Goal: Task Accomplishment & Management: Use online tool/utility

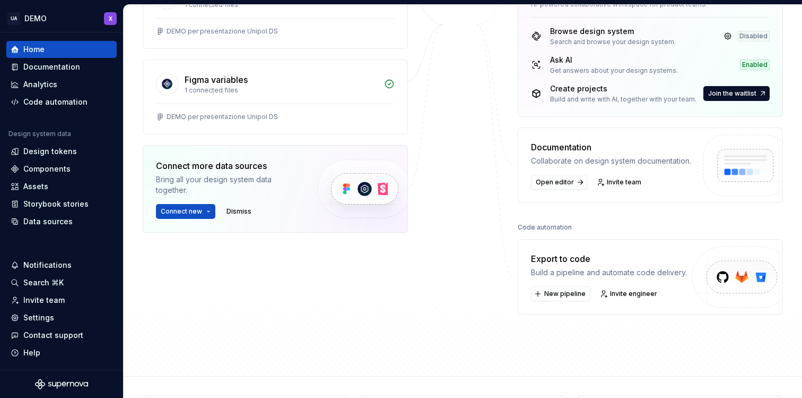
scroll to position [210, 0]
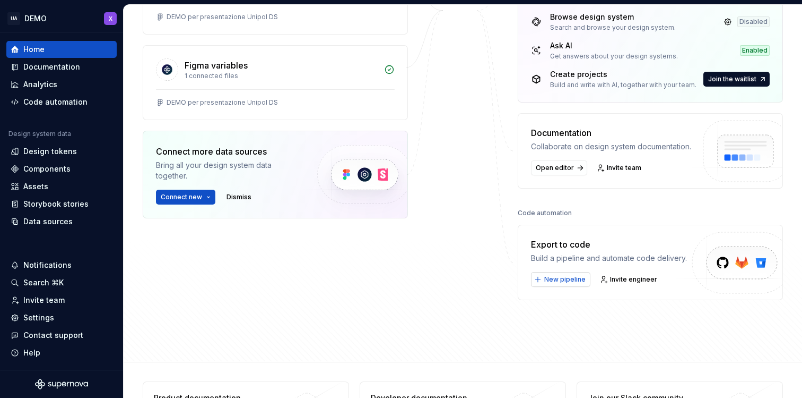
click at [572, 282] on span "New pipeline" at bounding box center [565, 279] width 41 height 8
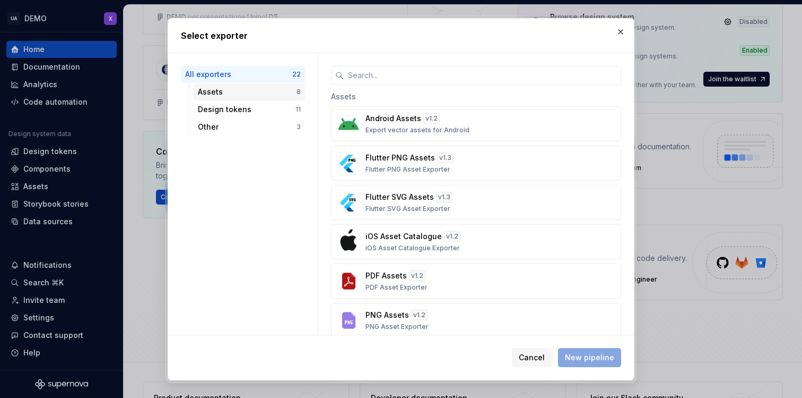
click at [250, 93] on div "Assets" at bounding box center [247, 92] width 99 height 11
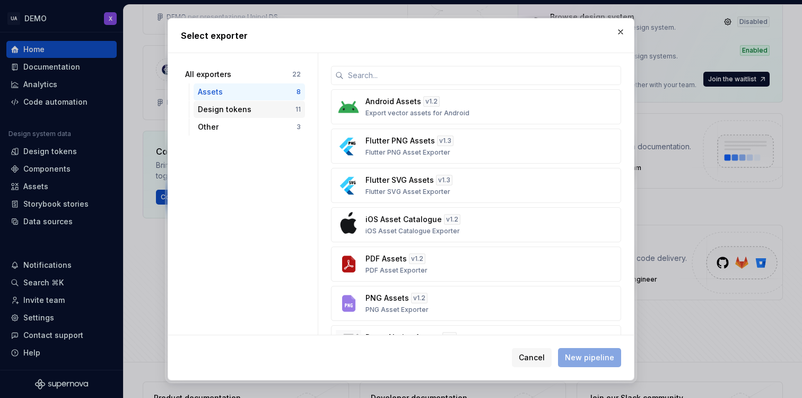
click at [247, 110] on div "Design tokens" at bounding box center [247, 109] width 98 height 11
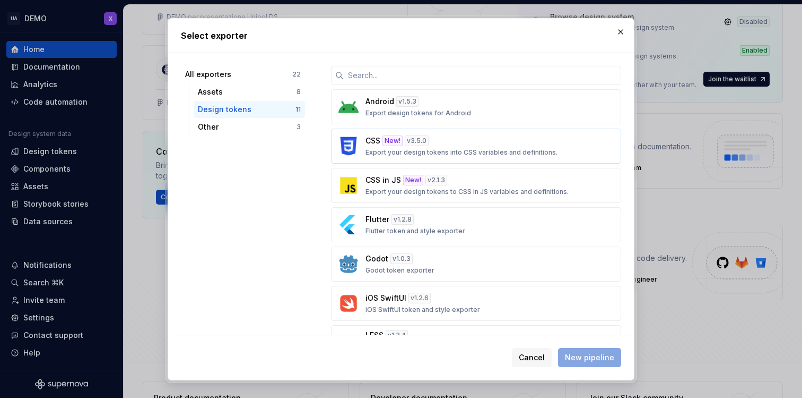
click at [512, 143] on div "CSS New! v 3.5.0 Export your design tokens into CSS variables and definitions." at bounding box center [473, 145] width 215 height 21
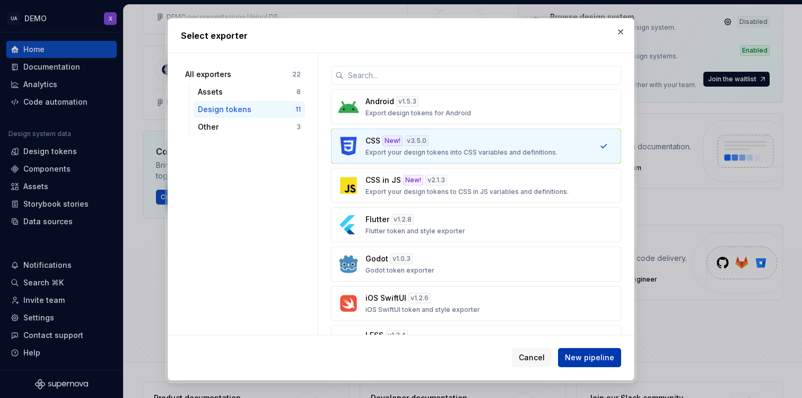
click at [599, 350] on button "New pipeline" at bounding box center [589, 357] width 63 height 19
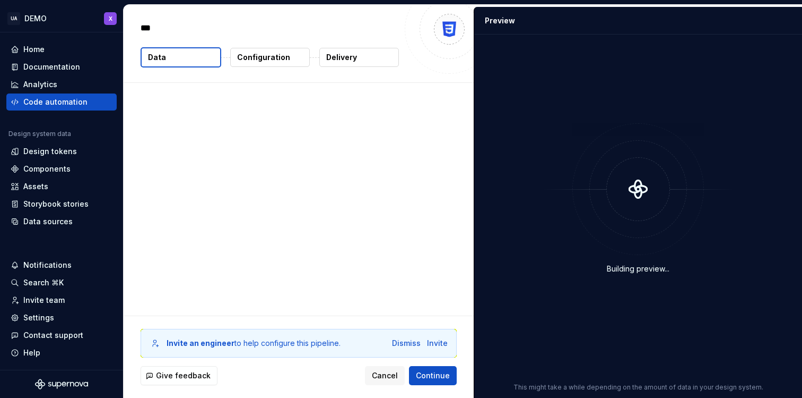
type textarea "*"
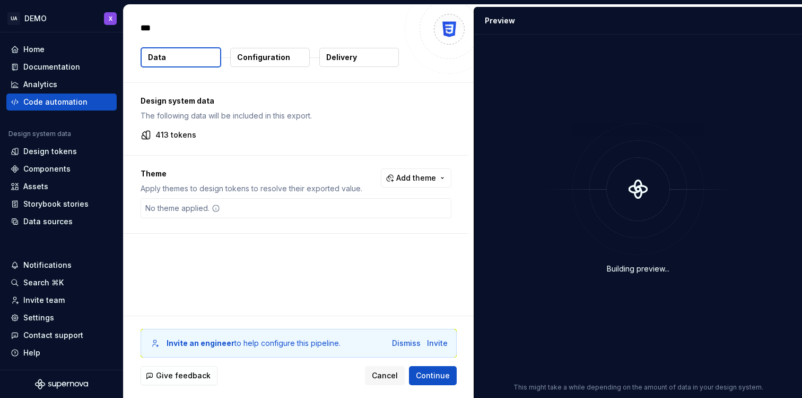
click at [398, 179] on span "Add theme" at bounding box center [416, 177] width 40 height 11
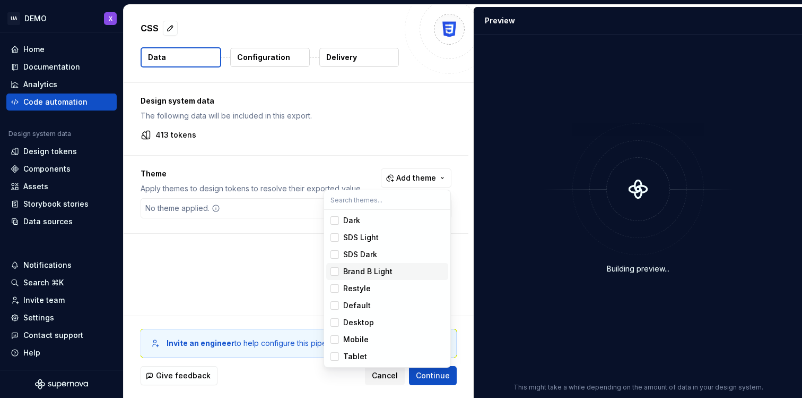
click at [359, 266] on div "Brand B Light" at bounding box center [367, 271] width 49 height 11
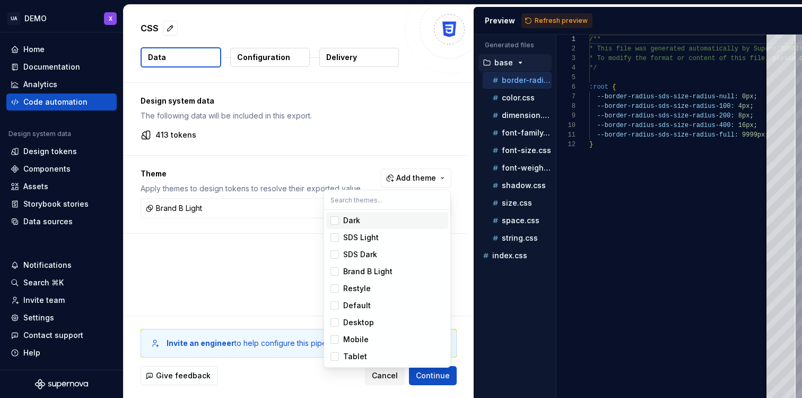
click at [359, 223] on div "Dark" at bounding box center [351, 220] width 17 height 11
click at [365, 237] on div "SDS Light" at bounding box center [361, 237] width 36 height 11
click at [368, 249] on div "SDS Dark" at bounding box center [360, 254] width 34 height 11
click at [364, 288] on div "Restyle" at bounding box center [357, 288] width 28 height 11
click at [357, 303] on div "Default" at bounding box center [357, 305] width 28 height 11
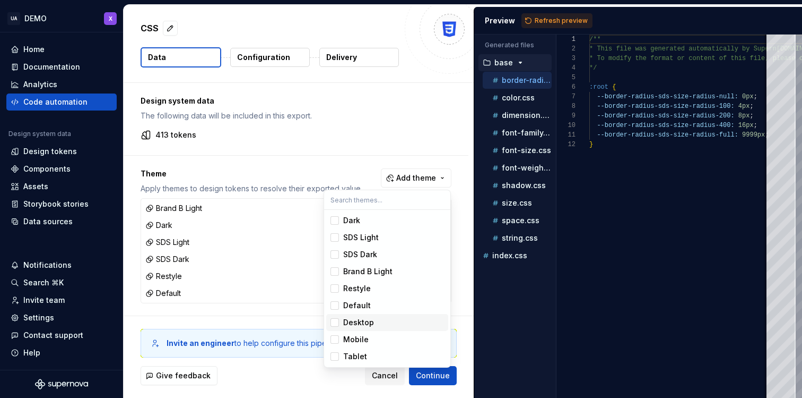
click at [359, 318] on div "Desktop" at bounding box center [358, 322] width 31 height 11
click at [361, 344] on div "Mobile" at bounding box center [355, 339] width 25 height 11
click at [361, 353] on div "Tablet" at bounding box center [355, 356] width 24 height 11
click at [368, 146] on html "UA DEMO X Home Documentation Analytics Code automation Design system data Desig…" at bounding box center [401, 199] width 802 height 398
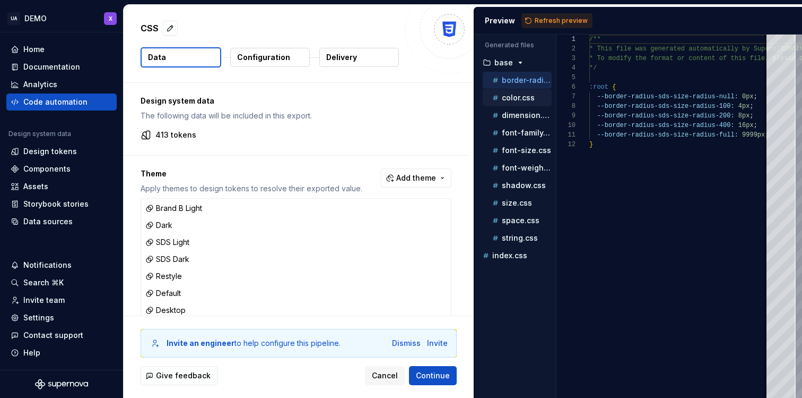
click at [519, 98] on p "color.css" at bounding box center [518, 97] width 33 height 8
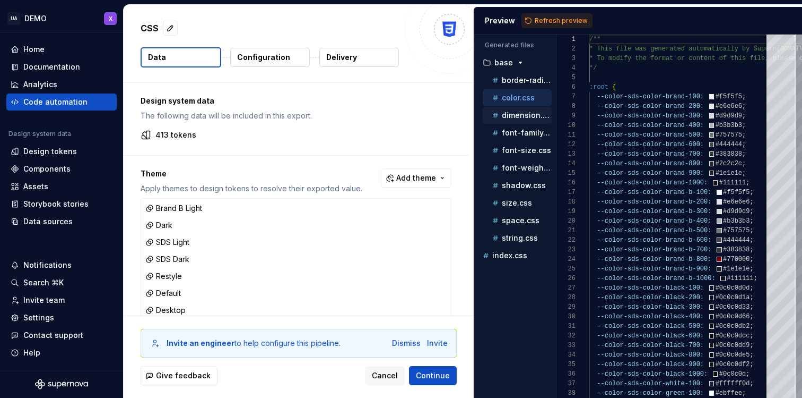
click at [515, 115] on p "dimension.css" at bounding box center [527, 115] width 50 height 8
type textarea "**********"
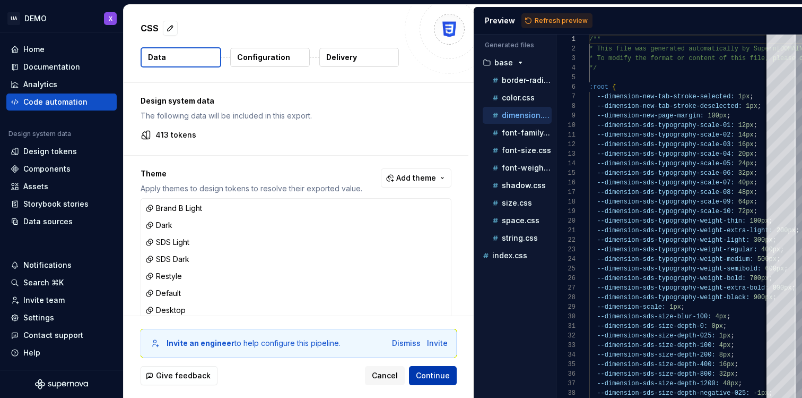
click at [437, 372] on span "Continue" at bounding box center [433, 375] width 34 height 11
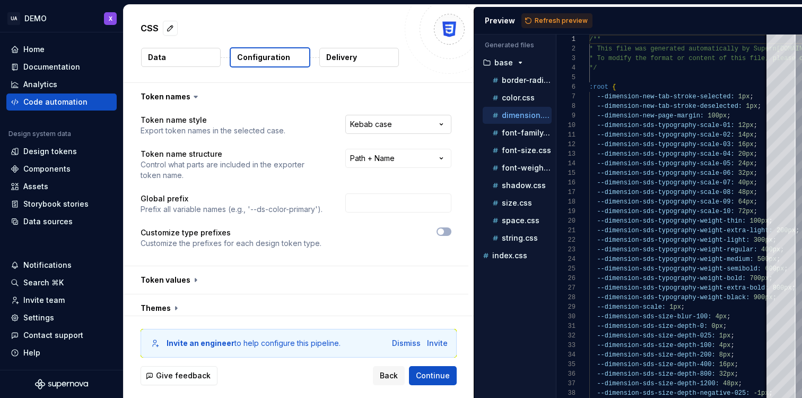
click at [364, 127] on html "**********" at bounding box center [401, 199] width 802 height 398
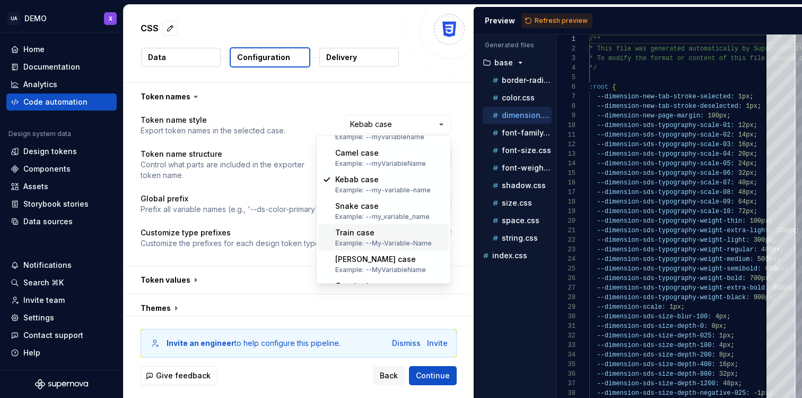
scroll to position [41, 0]
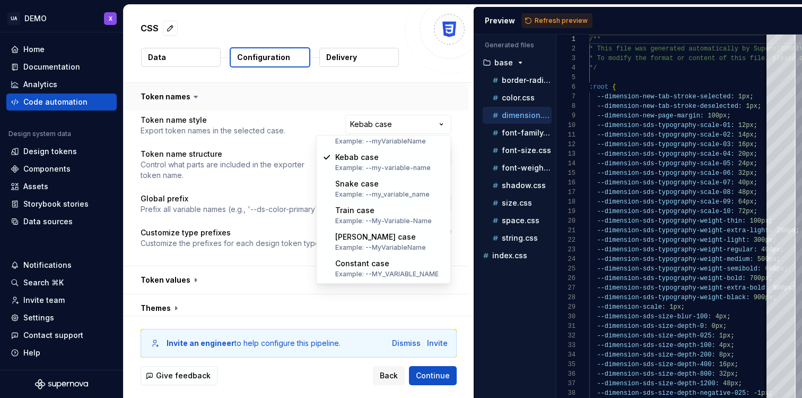
click at [427, 93] on html "**********" at bounding box center [401, 199] width 802 height 398
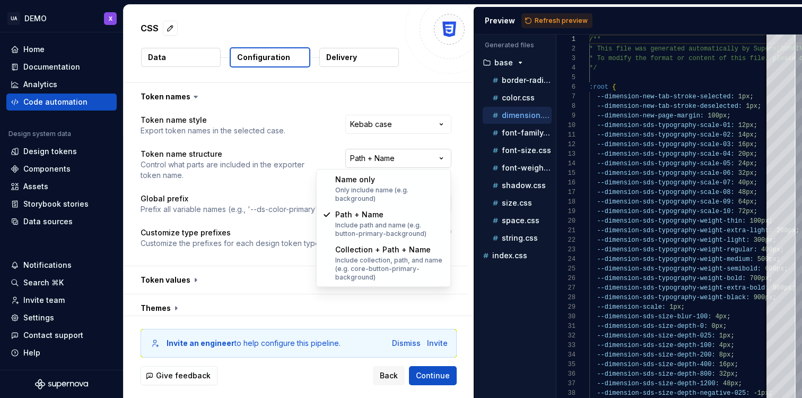
click at [404, 154] on html "**********" at bounding box center [401, 199] width 802 height 398
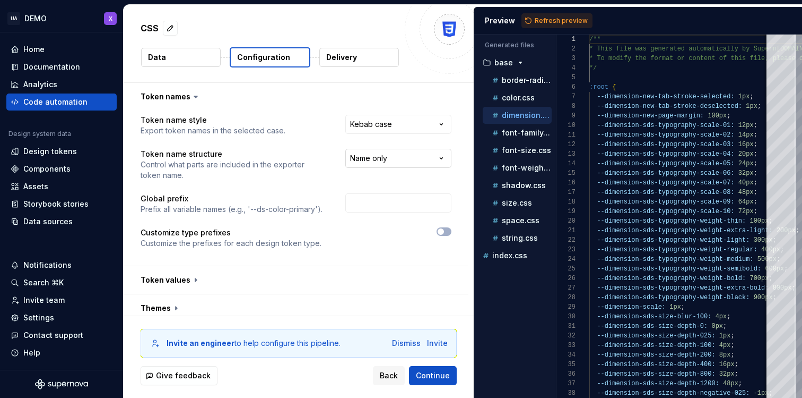
click at [376, 157] on html "**********" at bounding box center [401, 199] width 802 height 398
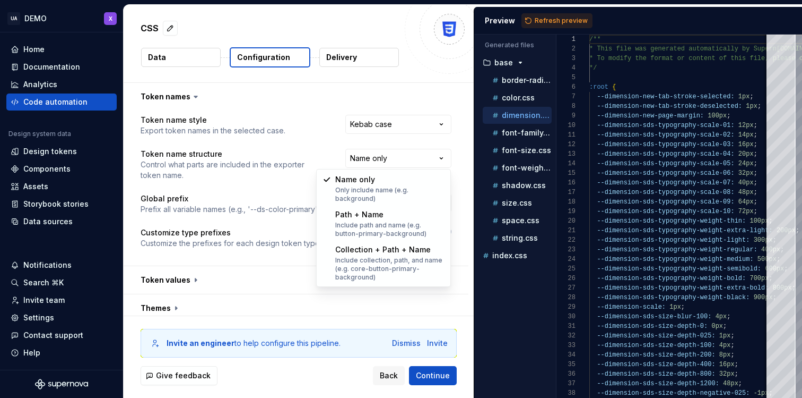
select select "**********"
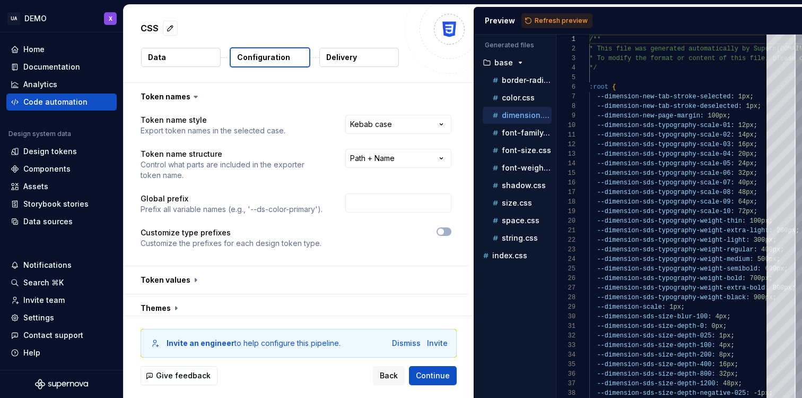
click at [322, 178] on p "Control what parts are included in the exporter token name." at bounding box center [234, 169] width 186 height 21
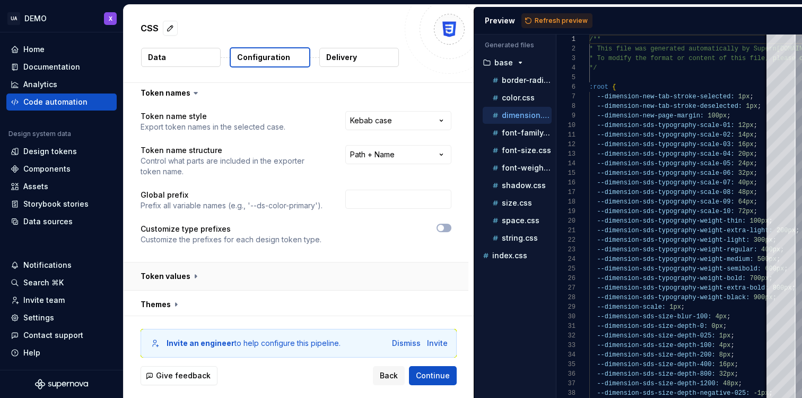
scroll to position [4, 0]
click at [443, 227] on span "button" at bounding box center [441, 227] width 6 height 6
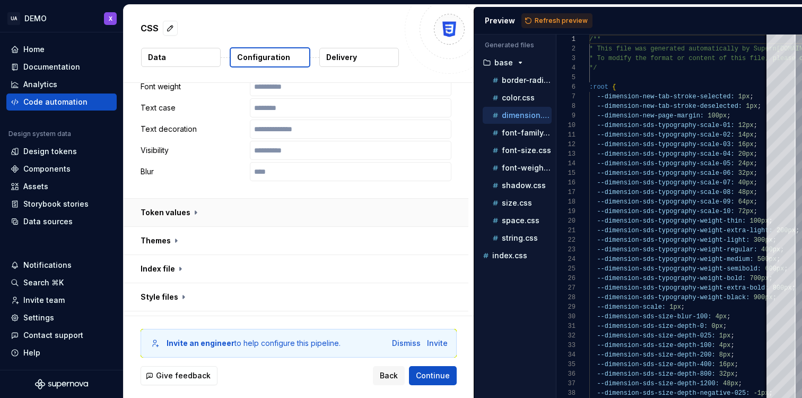
scroll to position [635, 0]
click at [185, 211] on button "button" at bounding box center [296, 214] width 345 height 28
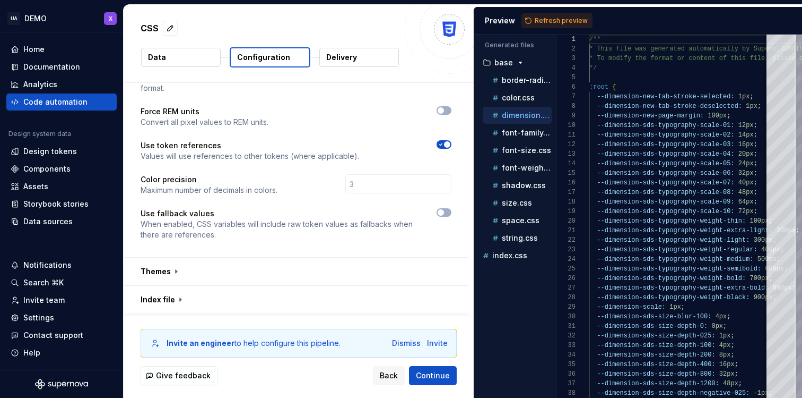
scroll to position [523, 0]
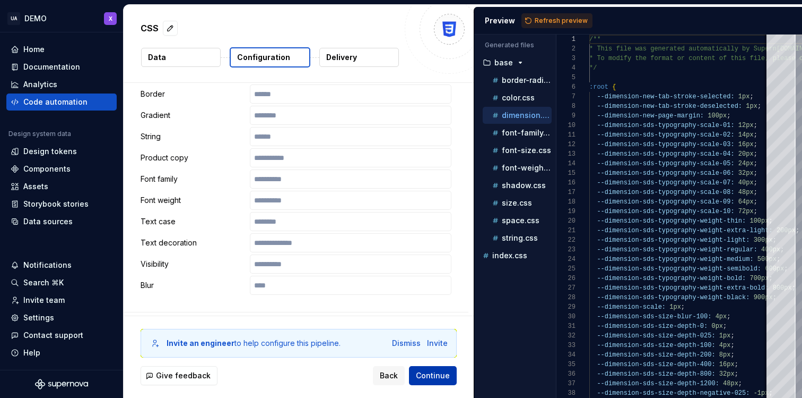
click at [429, 373] on span "Continue" at bounding box center [433, 375] width 34 height 11
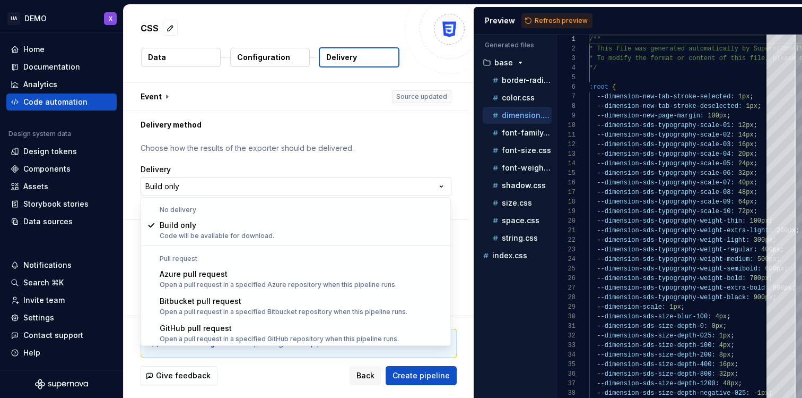
click at [269, 185] on html "**********" at bounding box center [401, 199] width 802 height 398
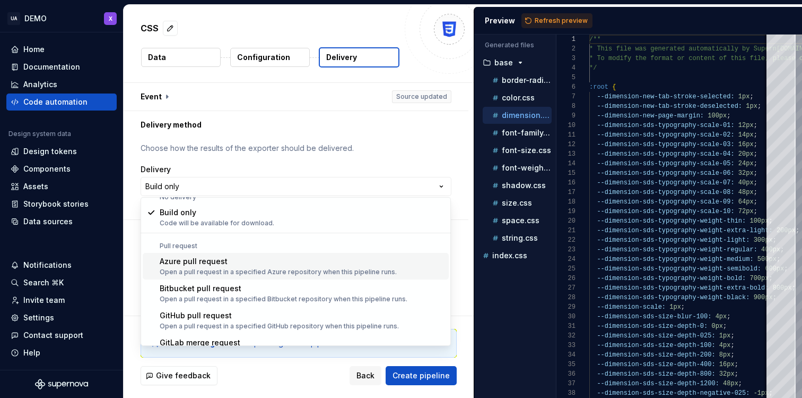
scroll to position [30, 0]
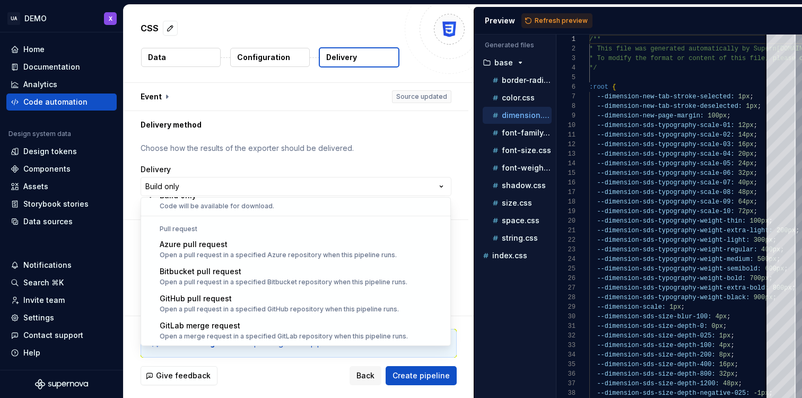
select select "******"
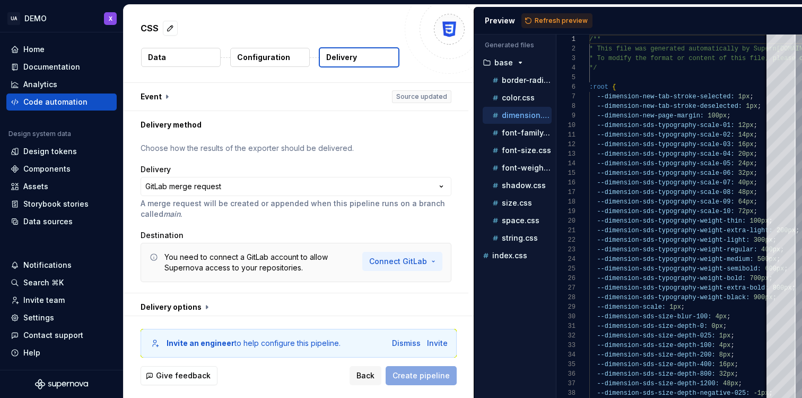
click at [421, 260] on html "**********" at bounding box center [401, 199] width 802 height 398
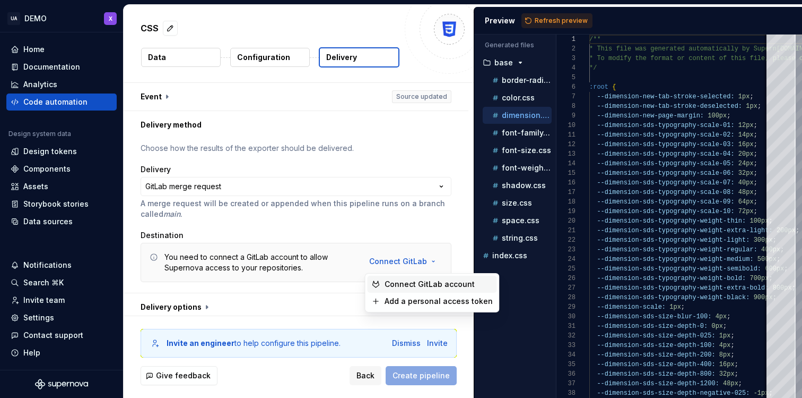
click at [425, 285] on span "Connect GitLab account" at bounding box center [439, 284] width 108 height 11
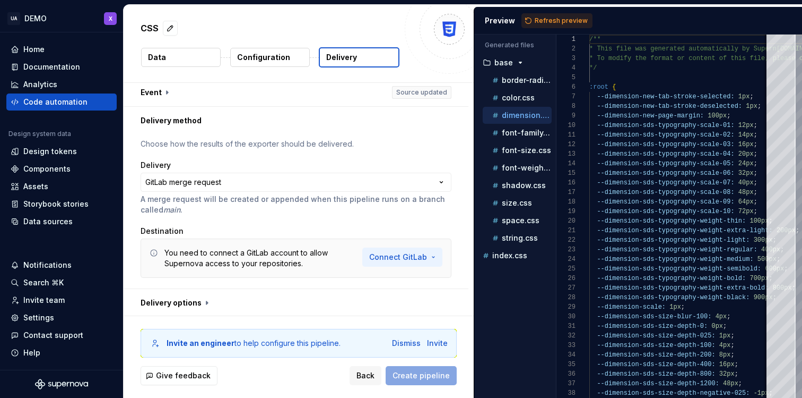
scroll to position [4, 0]
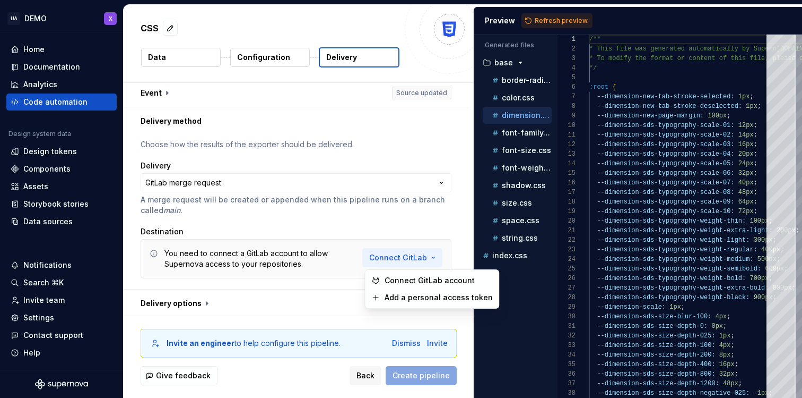
click at [400, 257] on html "**********" at bounding box center [401, 199] width 802 height 398
click at [405, 282] on span "Connect GitLab account" at bounding box center [439, 280] width 108 height 11
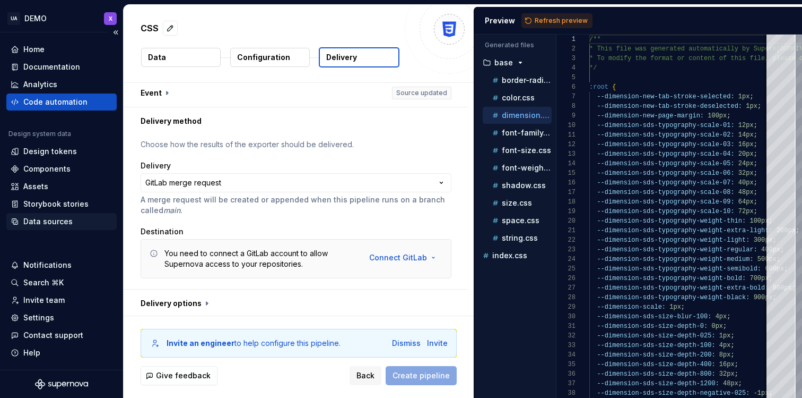
click at [65, 218] on div "Data sources" at bounding box center [47, 221] width 49 height 11
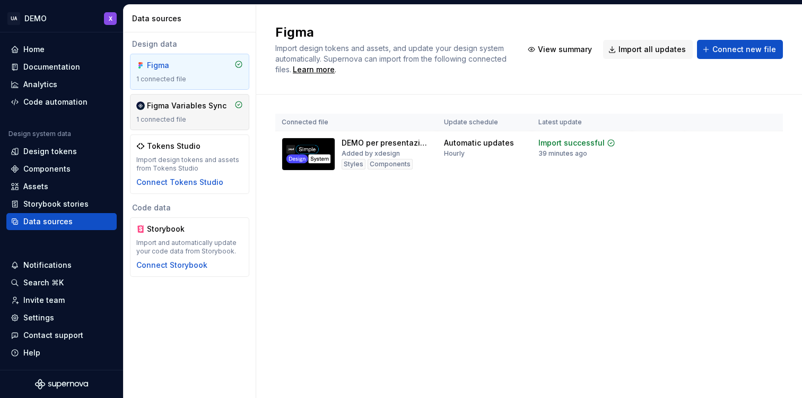
click at [201, 116] on div "1 connected file" at bounding box center [189, 119] width 107 height 8
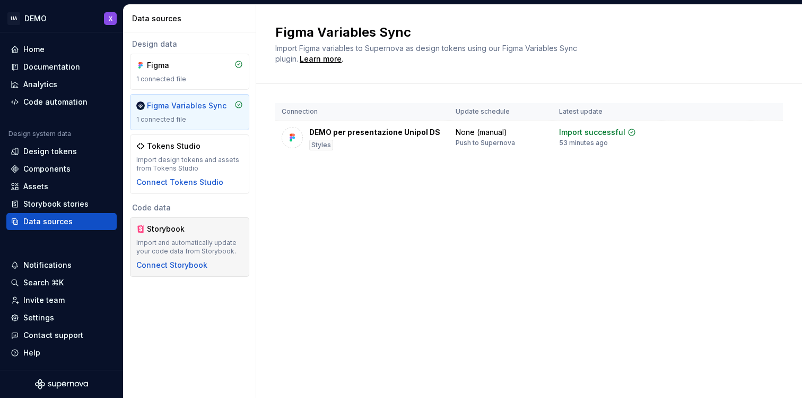
click at [197, 234] on div "Storybook" at bounding box center [172, 228] width 51 height 11
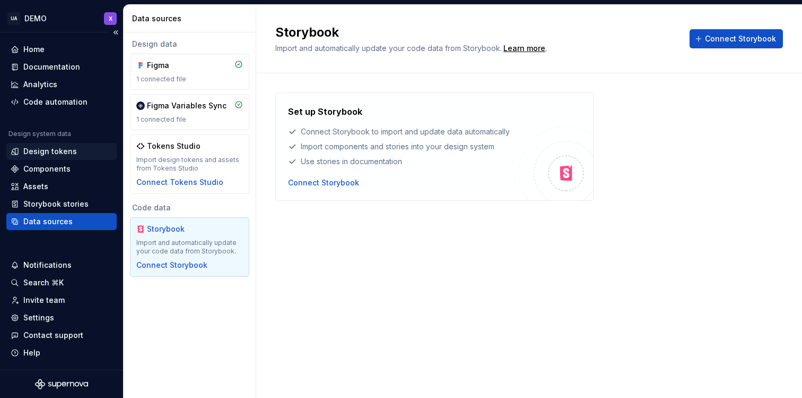
click at [53, 151] on div "Design tokens" at bounding box center [50, 151] width 54 height 11
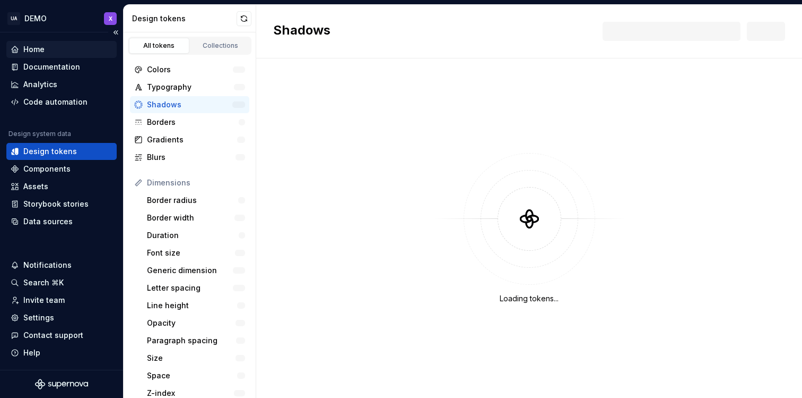
click at [53, 50] on div "Home" at bounding box center [62, 49] width 102 height 11
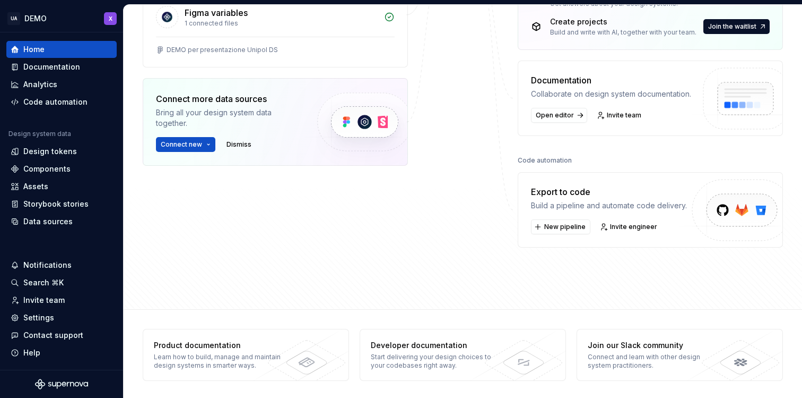
scroll to position [265, 0]
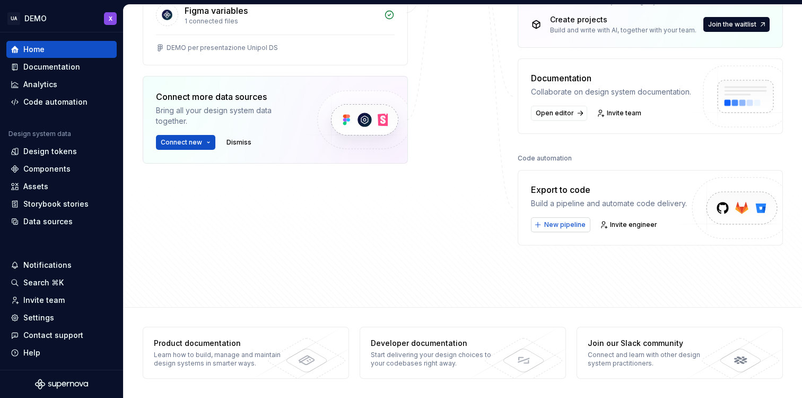
click at [563, 222] on span "New pipeline" at bounding box center [565, 224] width 41 height 8
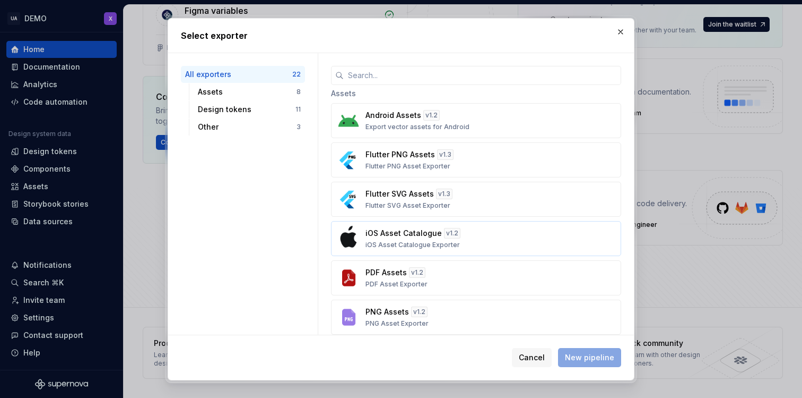
scroll to position [14, 0]
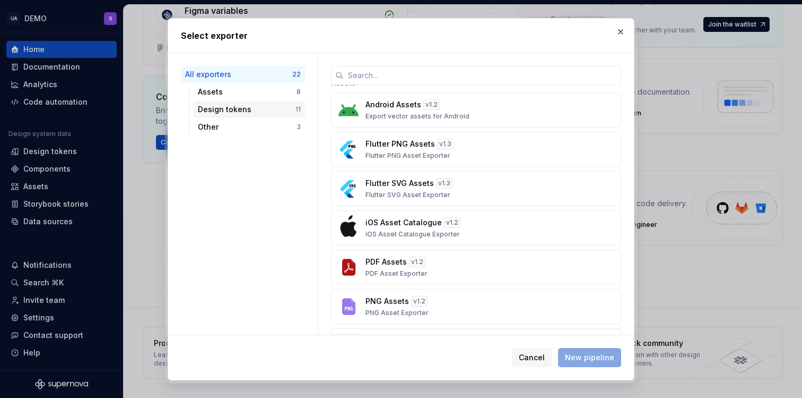
click at [239, 105] on div "Design tokens" at bounding box center [247, 109] width 98 height 11
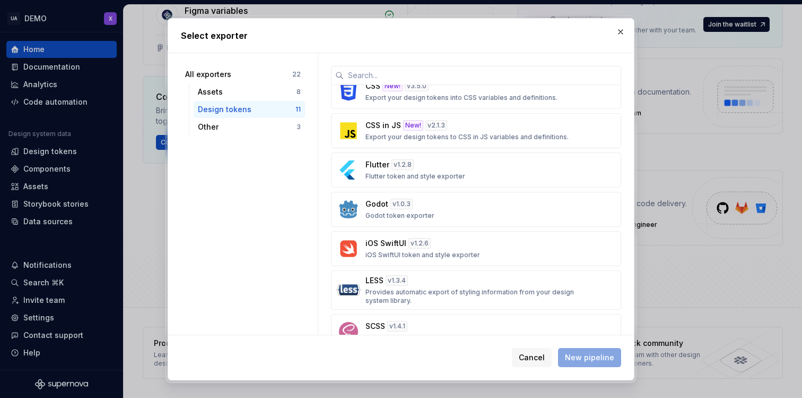
scroll to position [0, 0]
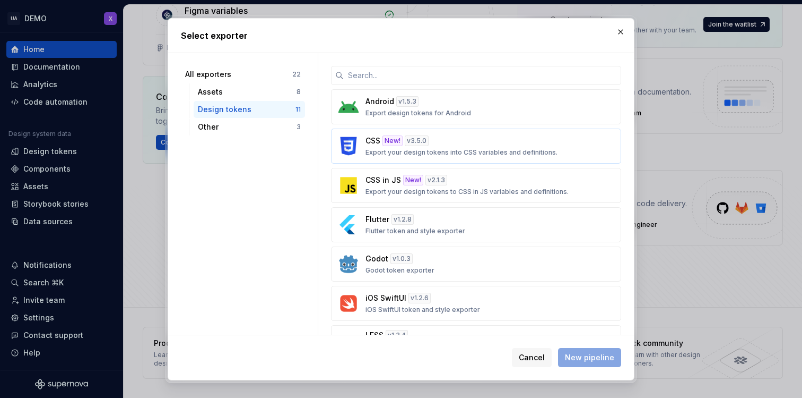
click at [521, 137] on div "CSS New! v 3.5.0 Export your design tokens into CSS variables and definitions." at bounding box center [473, 145] width 215 height 21
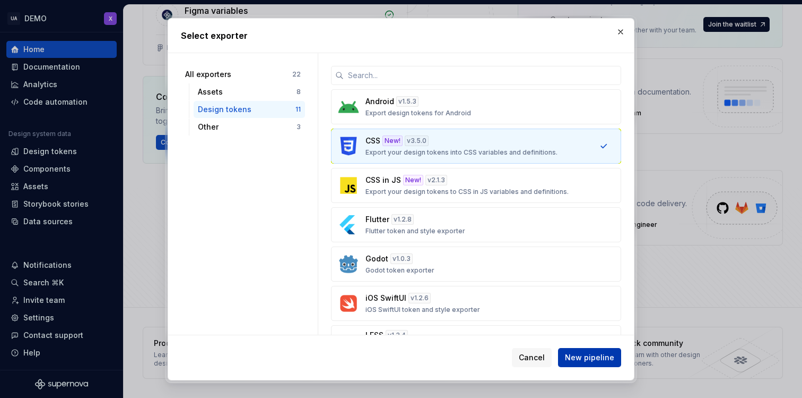
click at [595, 355] on span "New pipeline" at bounding box center [589, 357] width 49 height 11
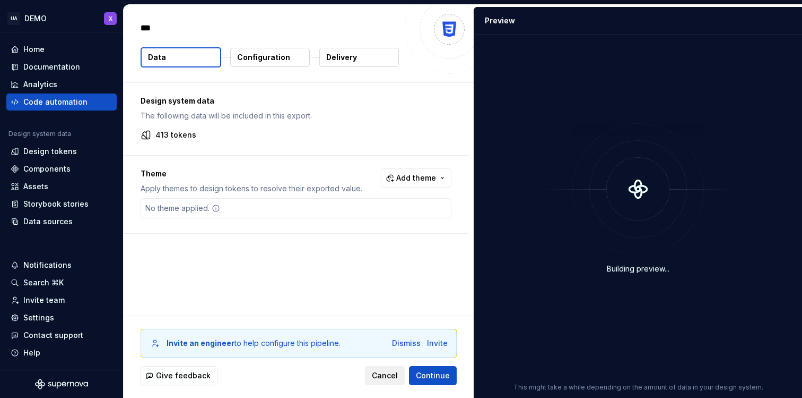
click at [392, 376] on span "Cancel" at bounding box center [385, 375] width 26 height 11
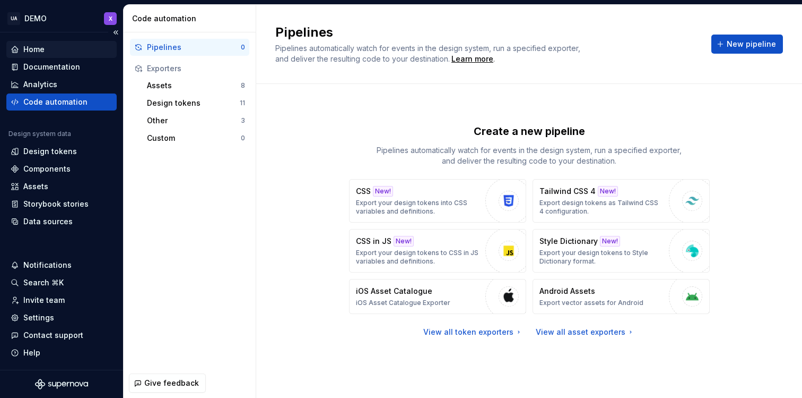
click at [48, 53] on div "Home" at bounding box center [62, 49] width 102 height 11
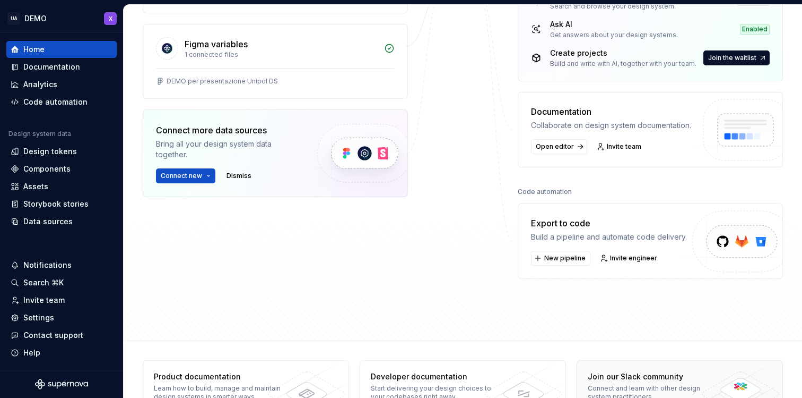
scroll to position [265, 0]
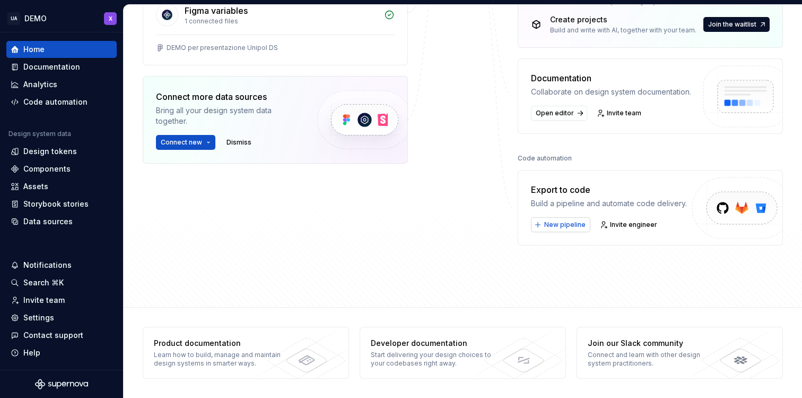
click at [548, 224] on span "New pipeline" at bounding box center [565, 224] width 41 height 8
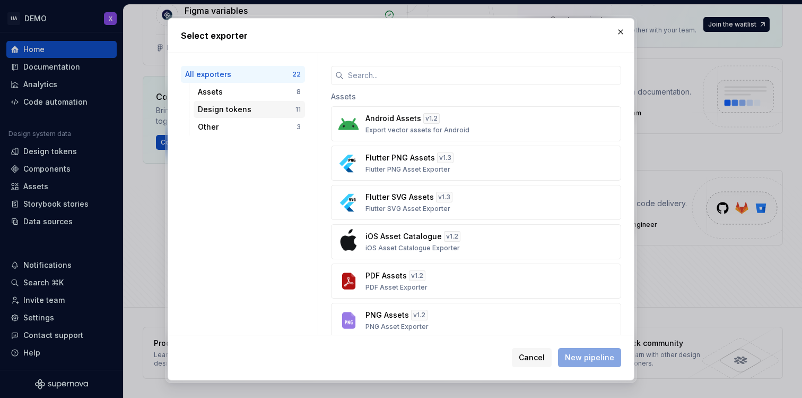
click at [244, 109] on div "Design tokens" at bounding box center [247, 109] width 98 height 11
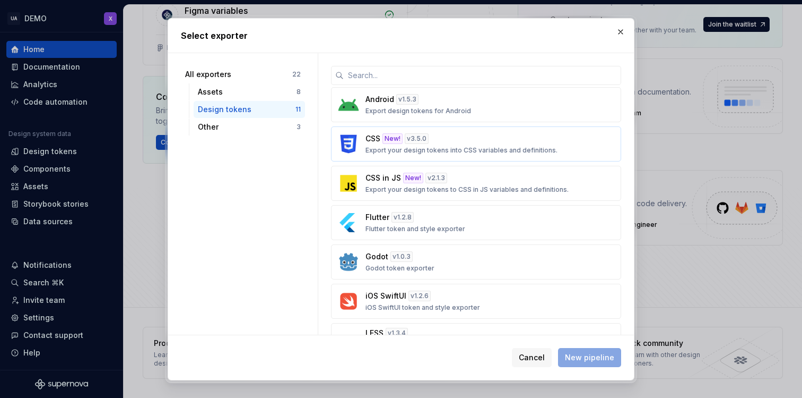
scroll to position [4, 0]
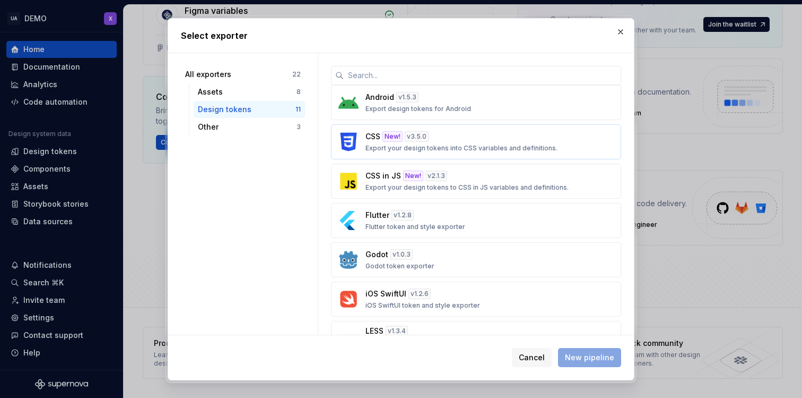
click at [477, 127] on button "CSS New! v 3.5.0 Export your design tokens into CSS variables and definitions." at bounding box center [476, 141] width 290 height 35
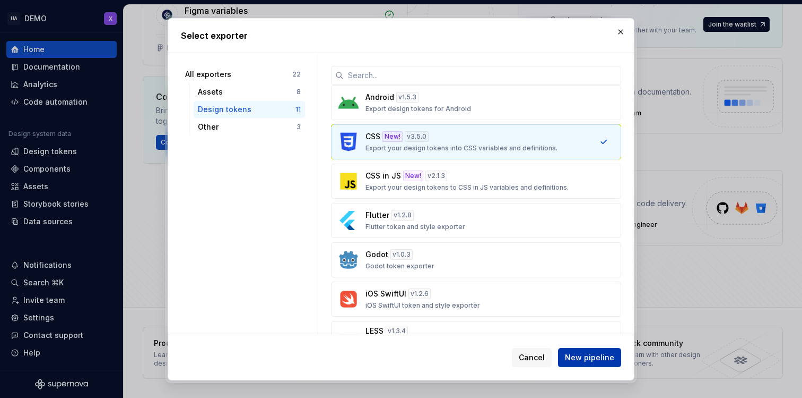
click at [578, 353] on span "New pipeline" at bounding box center [589, 357] width 49 height 11
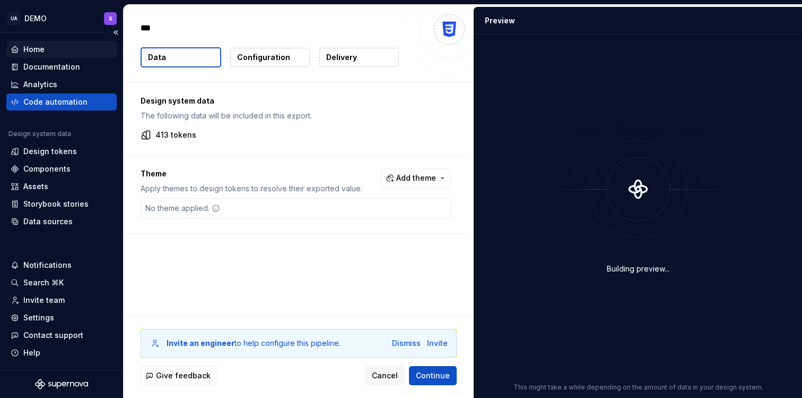
click at [39, 48] on div "Home" at bounding box center [33, 49] width 21 height 11
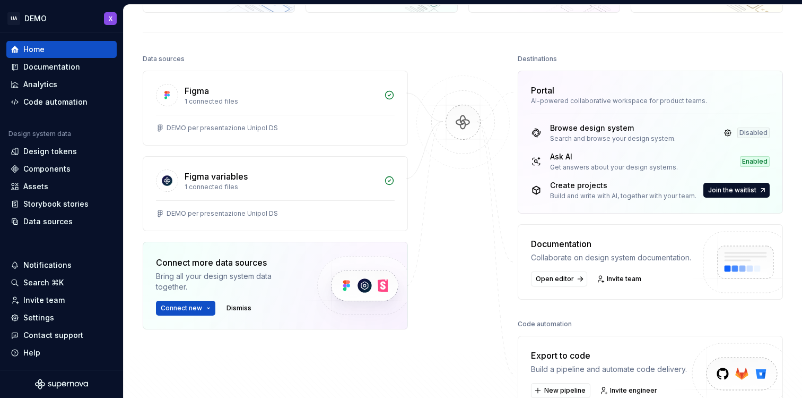
scroll to position [218, 0]
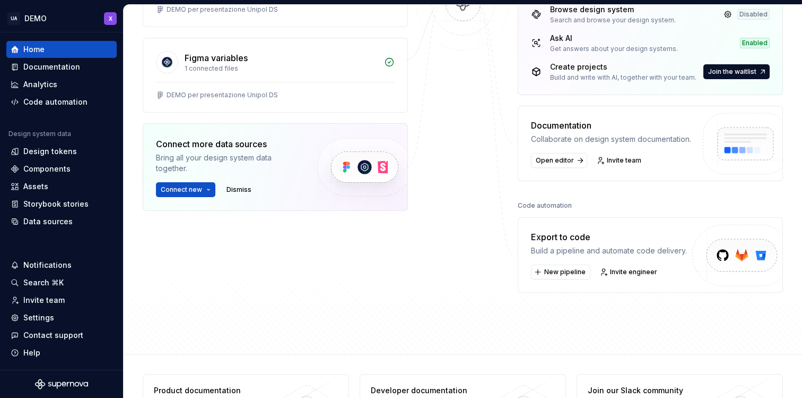
click at [722, 257] on img at bounding box center [738, 266] width 131 height 87
click at [552, 276] on button "New pipeline" at bounding box center [560, 271] width 59 height 15
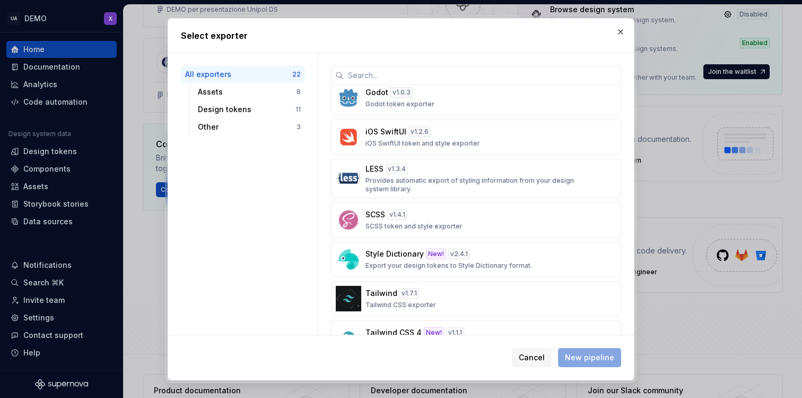
scroll to position [691, 0]
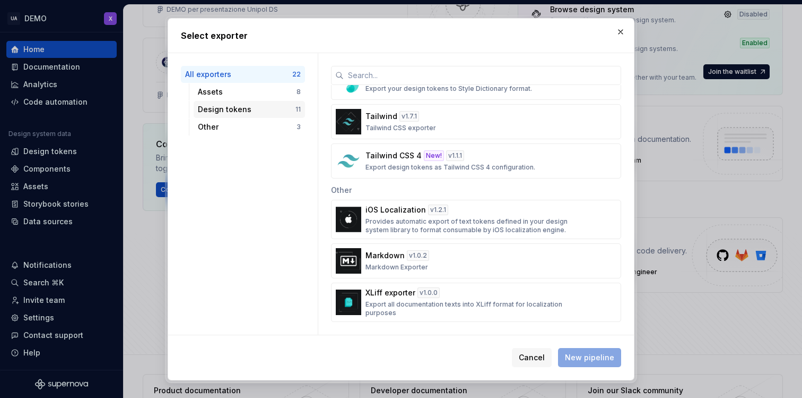
click at [231, 105] on div "Design tokens" at bounding box center [247, 109] width 98 height 11
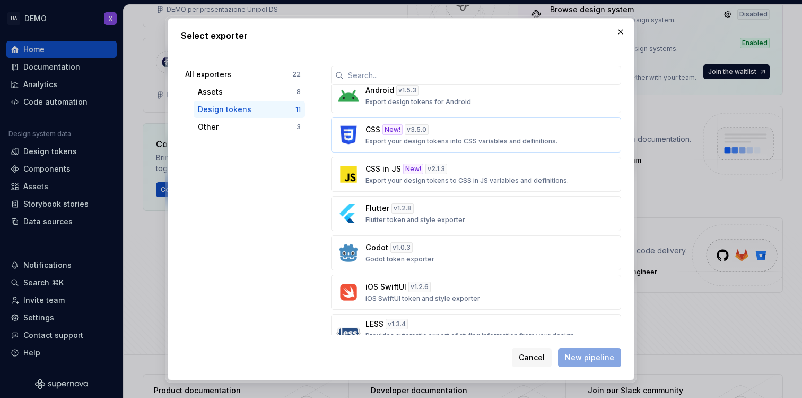
scroll to position [0, 0]
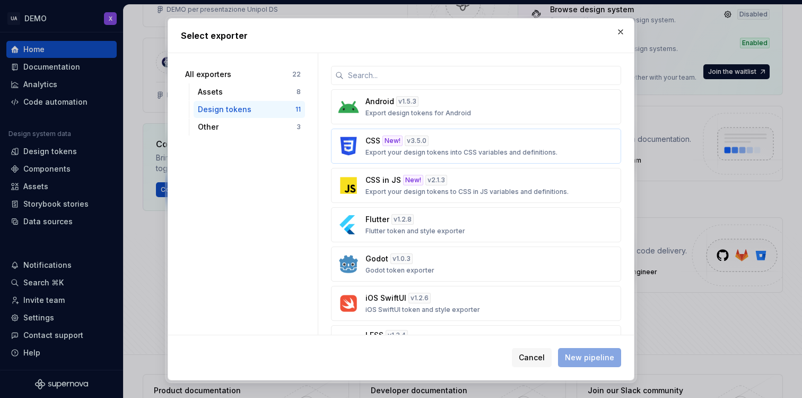
click at [447, 142] on div "CSS New! v 3.5.0 Export your design tokens into CSS variables and definitions." at bounding box center [473, 145] width 215 height 21
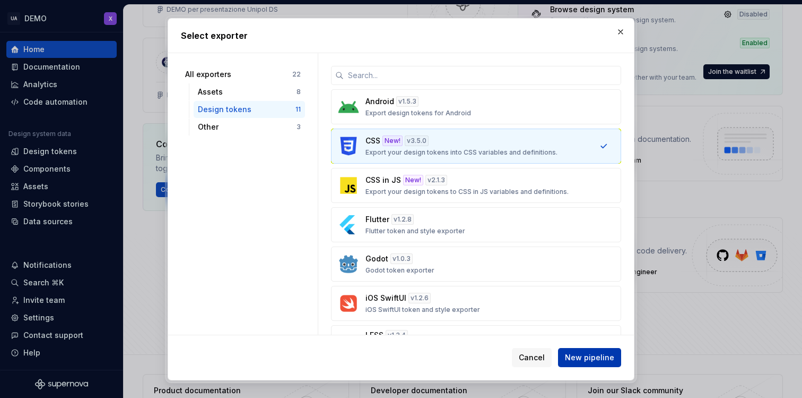
click at [596, 354] on span "New pipeline" at bounding box center [589, 357] width 49 height 11
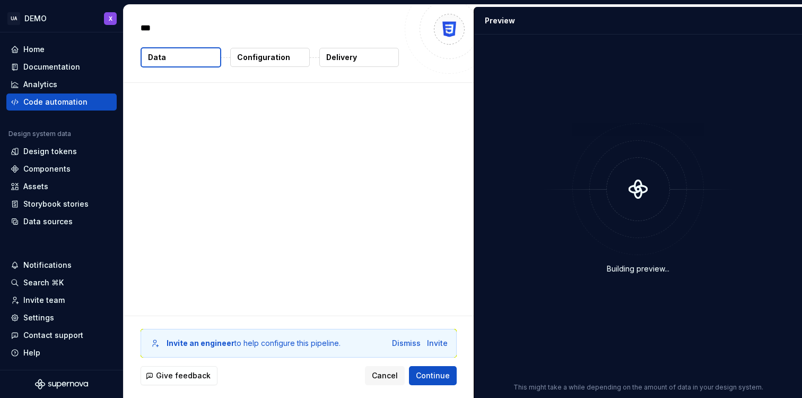
type textarea "*"
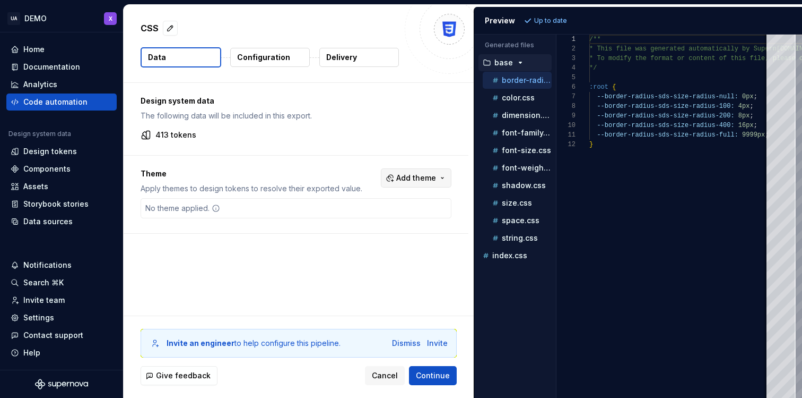
click at [428, 177] on span "Add theme" at bounding box center [416, 177] width 40 height 11
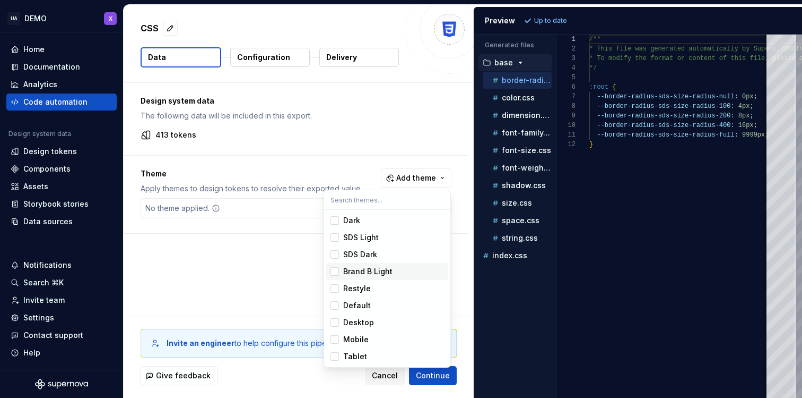
click at [333, 269] on div "Suggestions" at bounding box center [335, 271] width 8 height 8
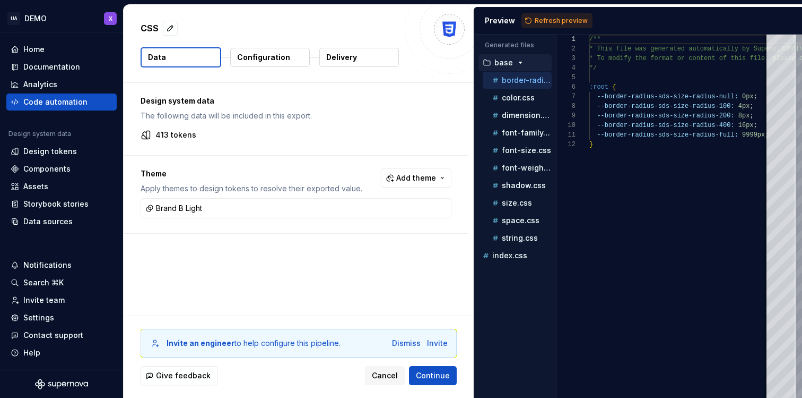
click at [441, 379] on html "UA DEMO X Home Documentation Analytics Code automation Design system data Desig…" at bounding box center [401, 199] width 802 height 398
click at [442, 374] on span "Continue" at bounding box center [433, 375] width 34 height 11
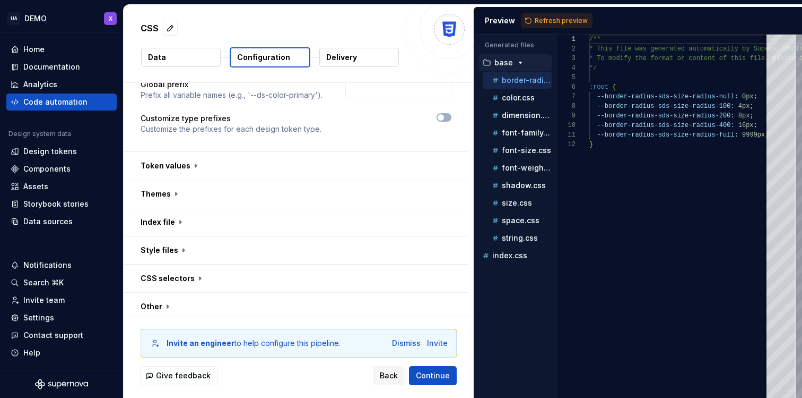
scroll to position [117, 0]
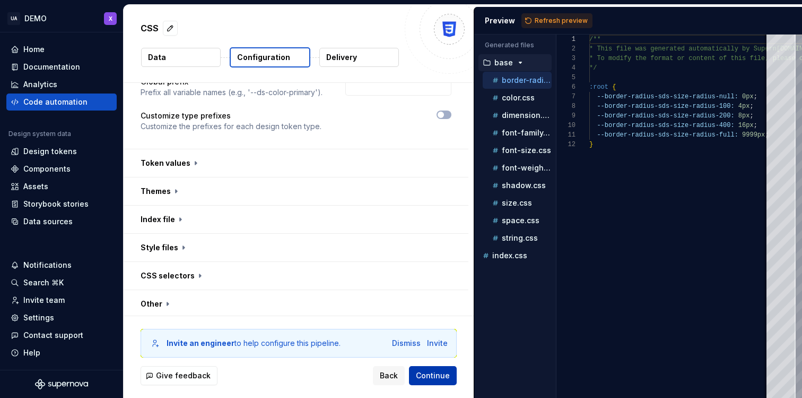
click at [430, 379] on span "Continue" at bounding box center [433, 375] width 34 height 11
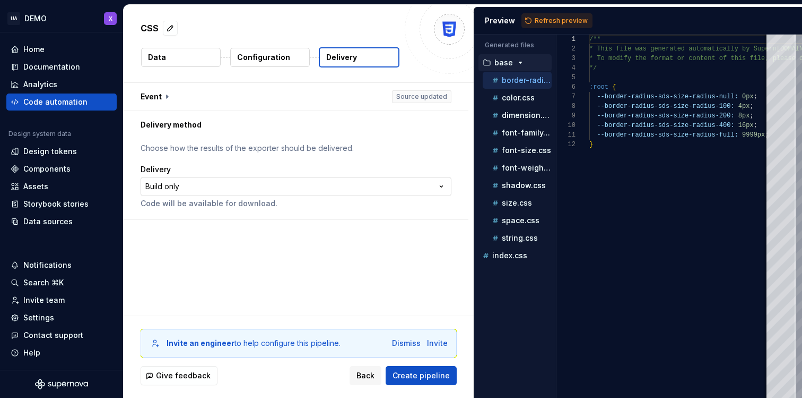
click at [374, 185] on html "**********" at bounding box center [401, 199] width 802 height 398
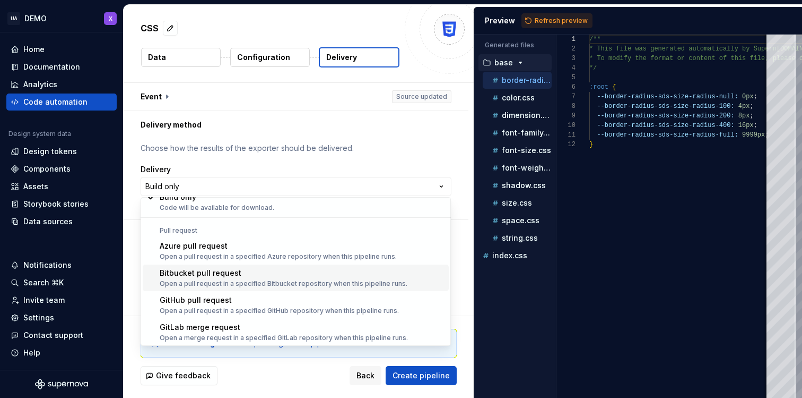
scroll to position [30, 0]
select select "******"
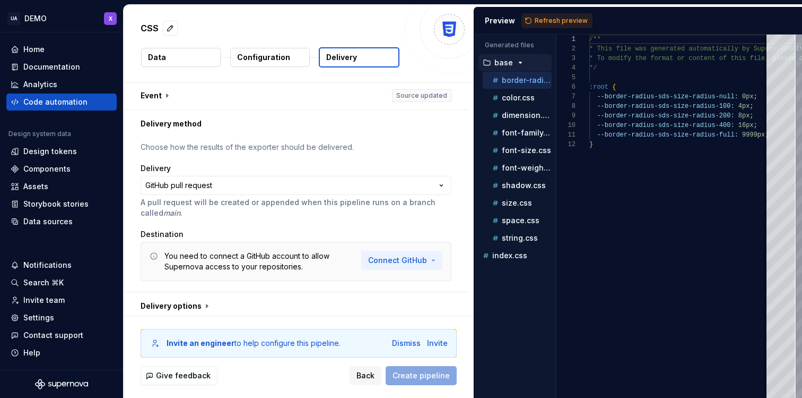
scroll to position [2, 0]
click at [412, 257] on html "**********" at bounding box center [401, 199] width 802 height 398
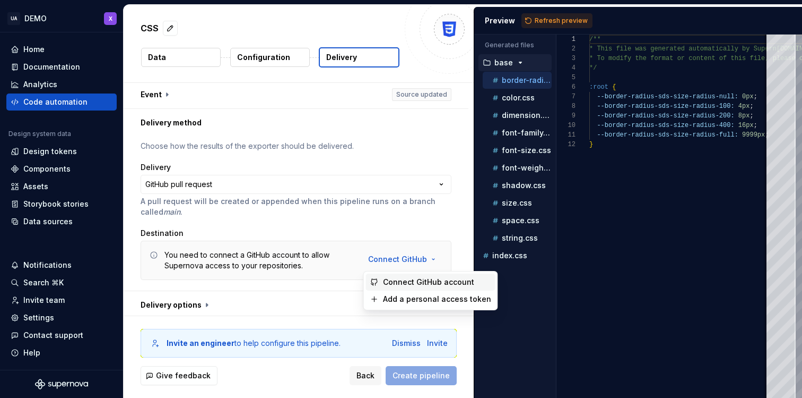
click at [421, 282] on span "Connect GitHub account" at bounding box center [437, 282] width 108 height 11
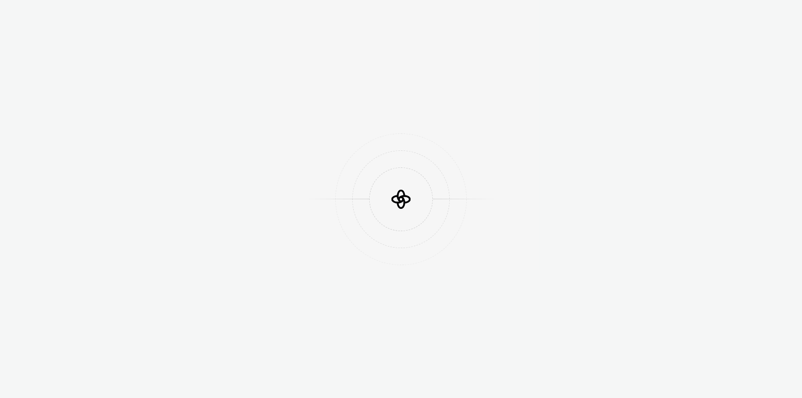
click at [331, 114] on div at bounding box center [401, 199] width 802 height 398
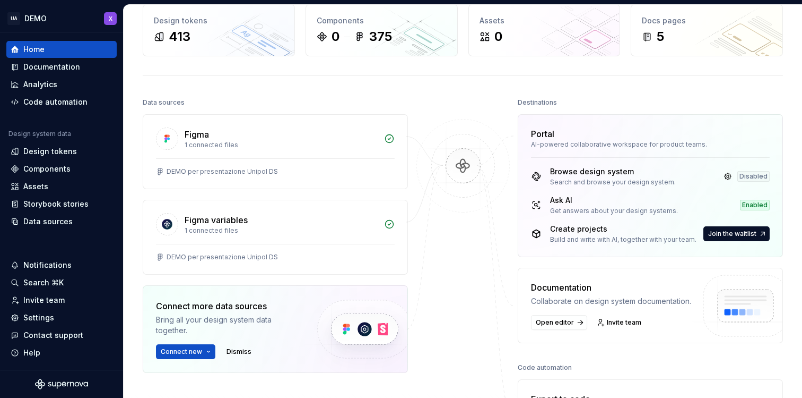
scroll to position [75, 0]
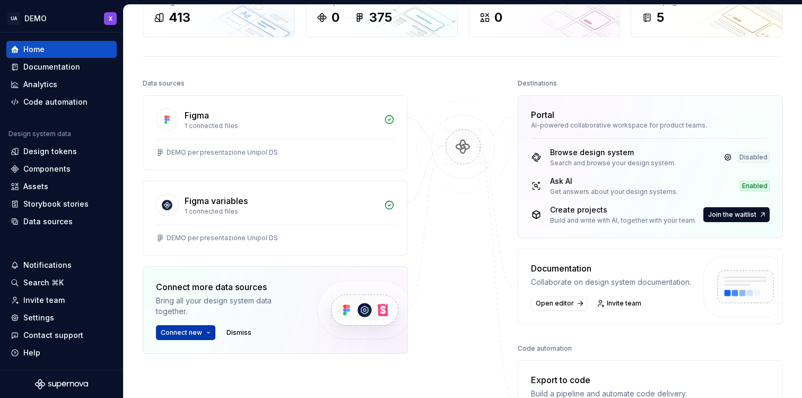
click at [185, 334] on span "Connect new" at bounding box center [181, 332] width 41 height 8
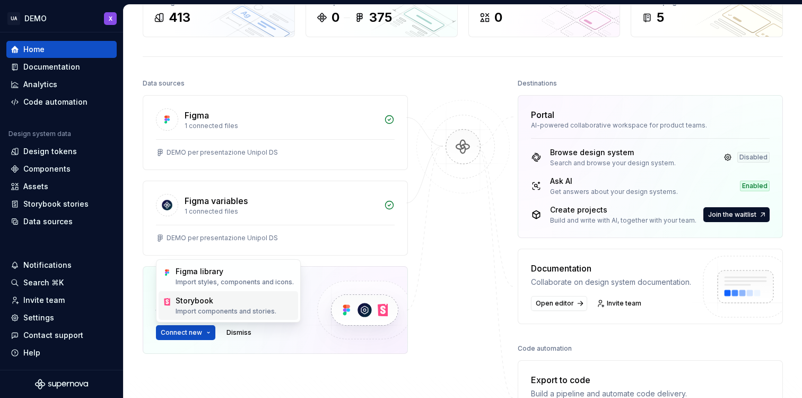
click at [197, 306] on div "Storybook Import components and stories." at bounding box center [226, 305] width 101 height 20
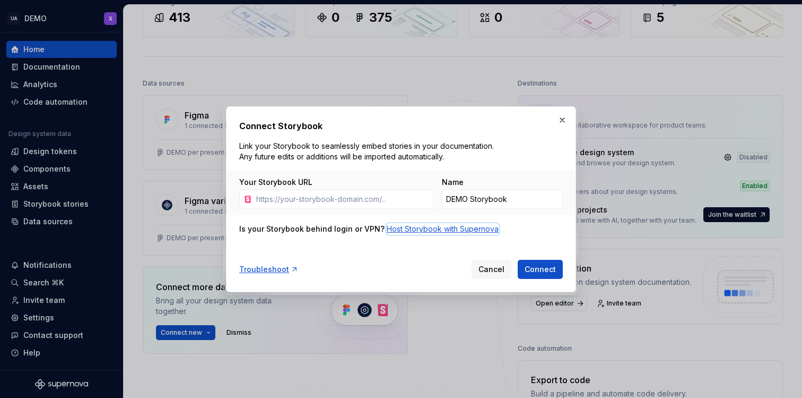
click at [429, 230] on div "Host Storybook with Supernova" at bounding box center [443, 228] width 112 height 11
